Goal: Check status

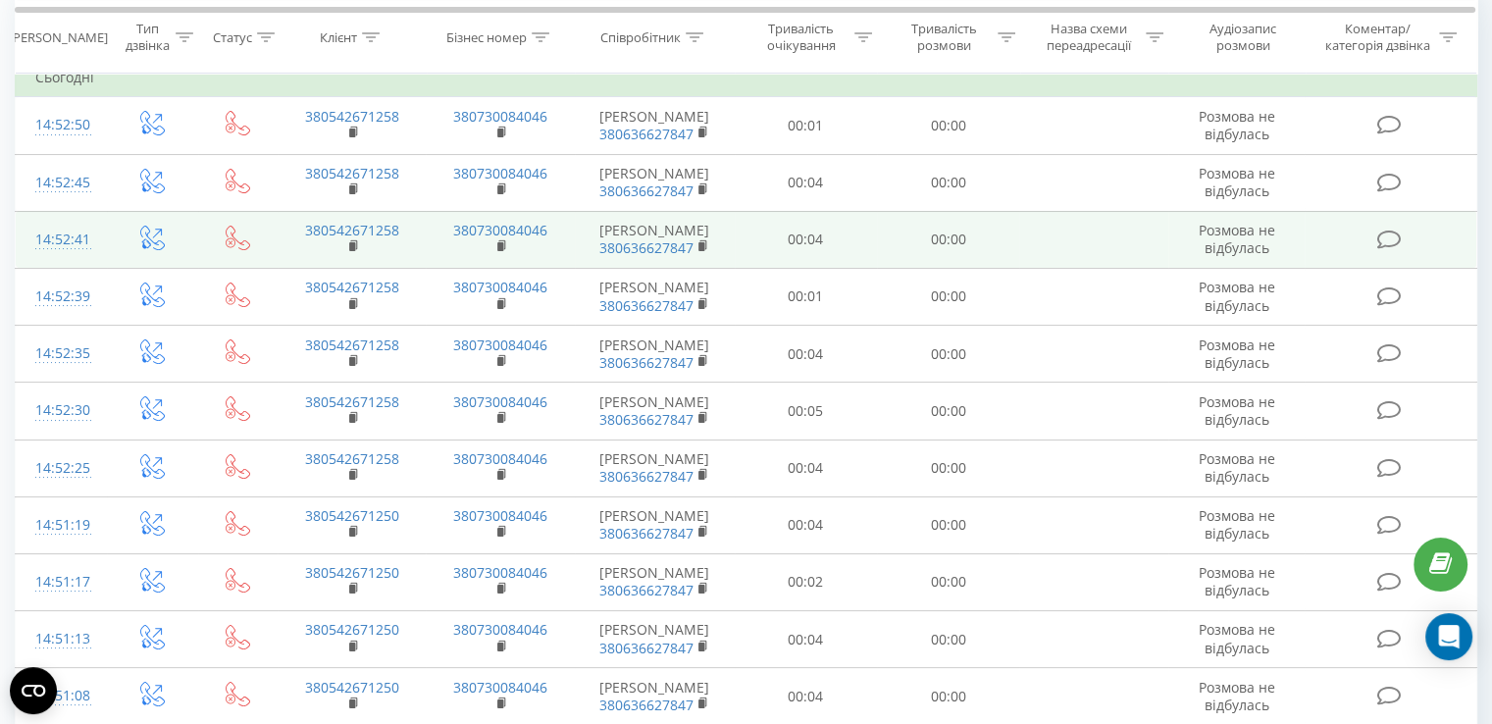
scroll to position [98, 0]
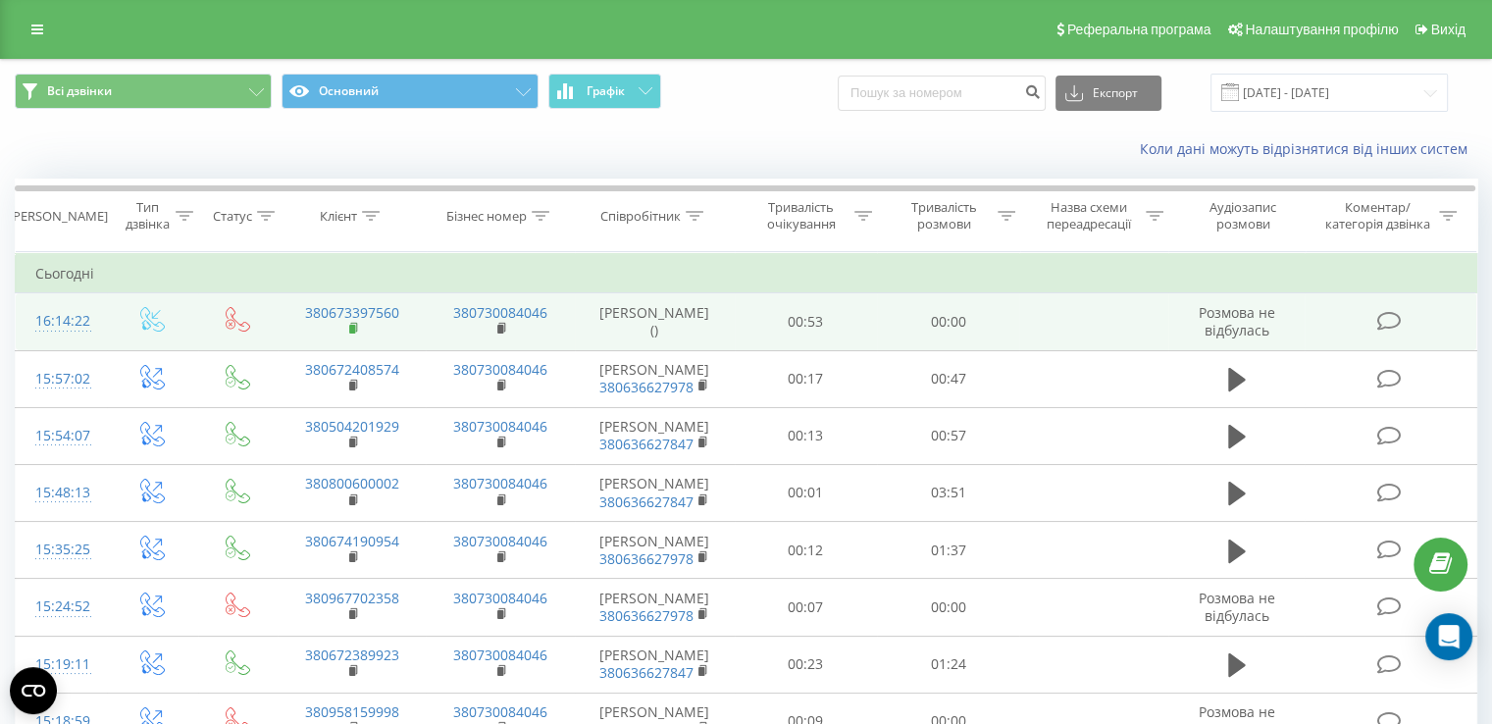
click at [350, 328] on rect at bounding box center [352, 329] width 6 height 9
